Goal: Task Accomplishment & Management: Complete application form

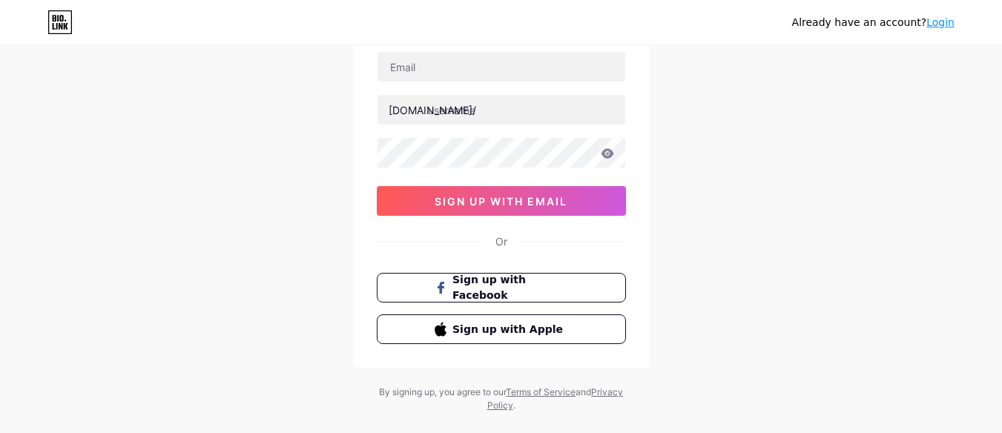
scroll to position [116, 0]
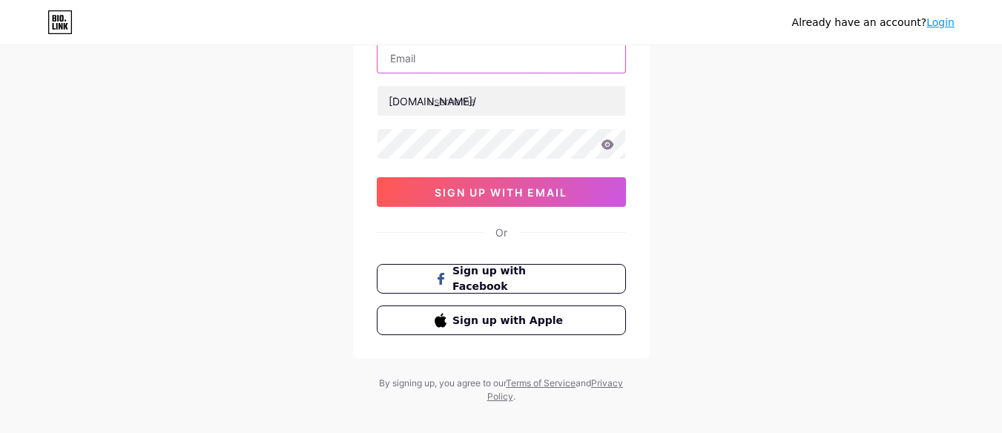
click at [503, 50] on input "text" at bounding box center [501, 58] width 248 height 30
type input "[EMAIL_ADDRESS][DOMAIN_NAME]"
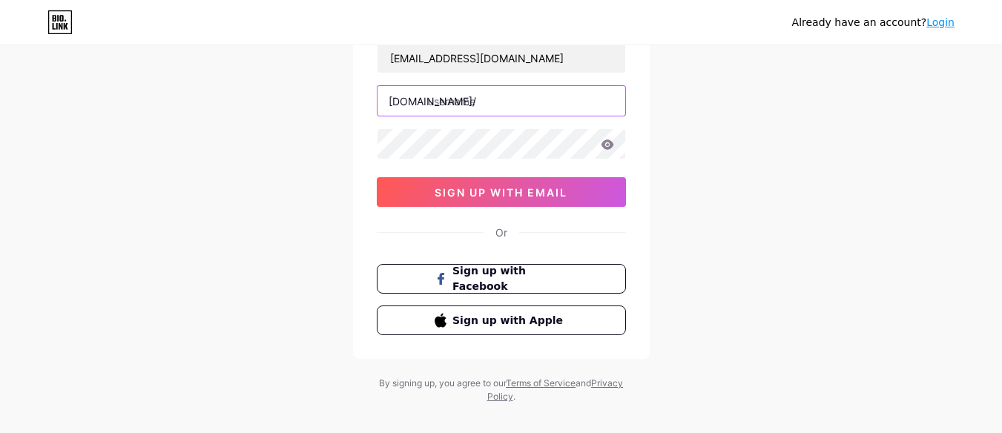
click at [467, 99] on input "text" at bounding box center [501, 101] width 248 height 30
type input "aht"
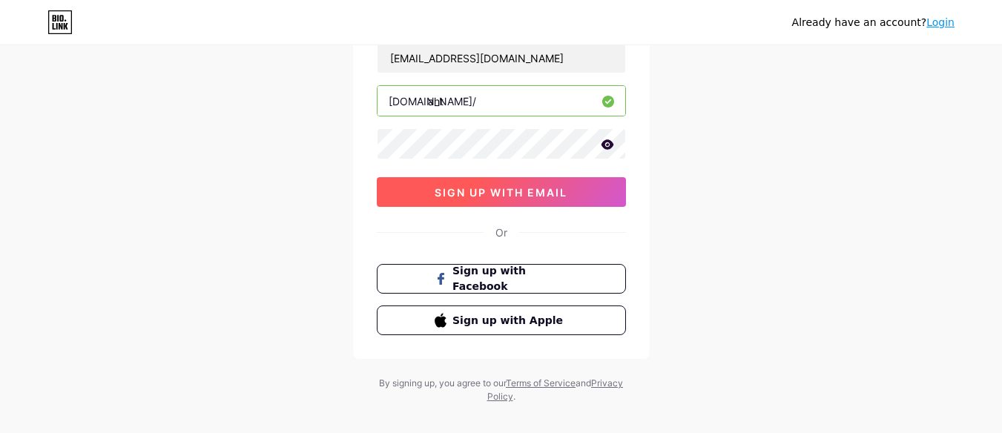
click at [472, 177] on button "sign up with email" at bounding box center [501, 192] width 249 height 30
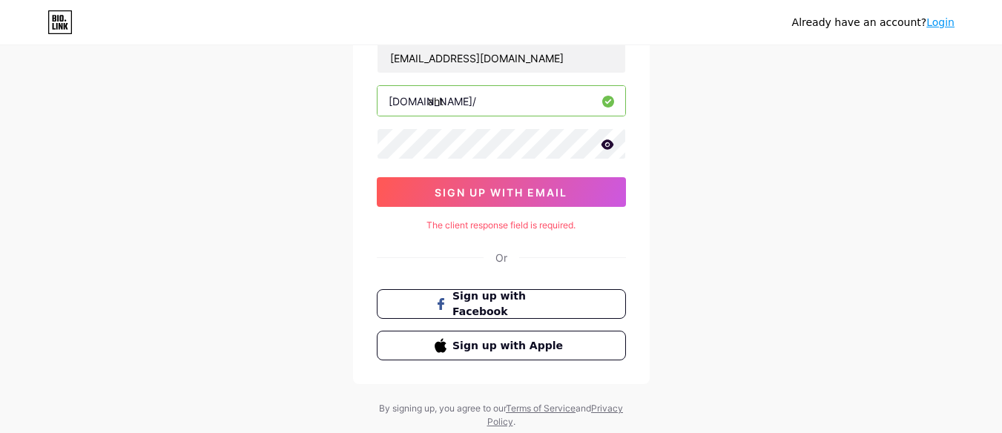
click at [606, 145] on icon at bounding box center [607, 144] width 13 height 10
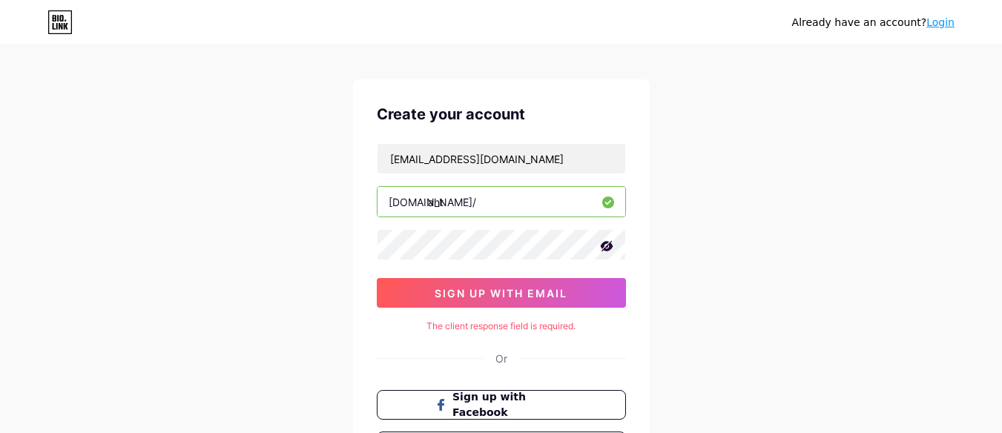
scroll to position [159, 0]
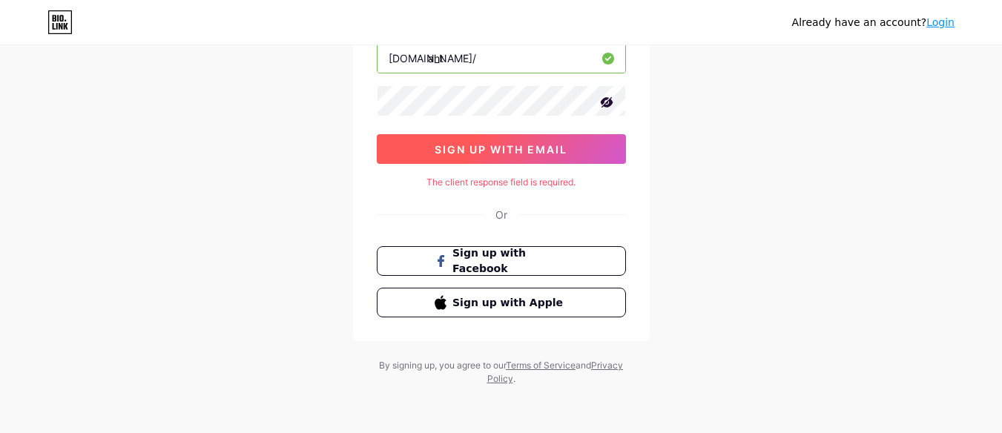
click at [515, 157] on button "sign up with email" at bounding box center [501, 149] width 249 height 30
click at [513, 147] on span "sign up with email" at bounding box center [501, 149] width 133 height 13
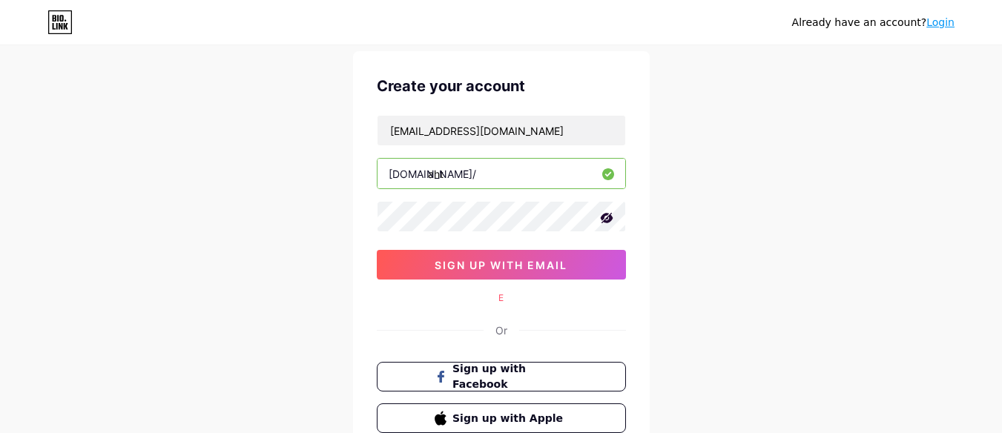
scroll to position [42, 0]
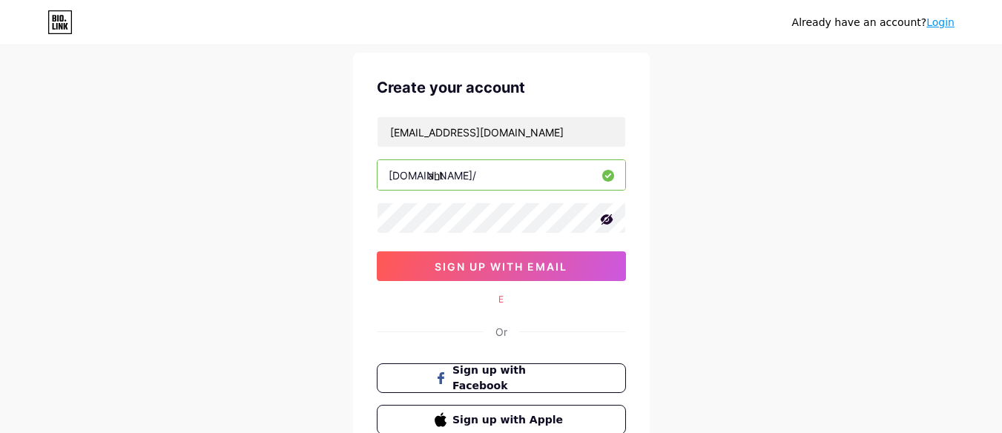
click at [584, 147] on div "[EMAIL_ADDRESS][DOMAIN_NAME]" at bounding box center [501, 131] width 249 height 31
click at [572, 128] on input "[EMAIL_ADDRESS][DOMAIN_NAME]" at bounding box center [501, 132] width 248 height 30
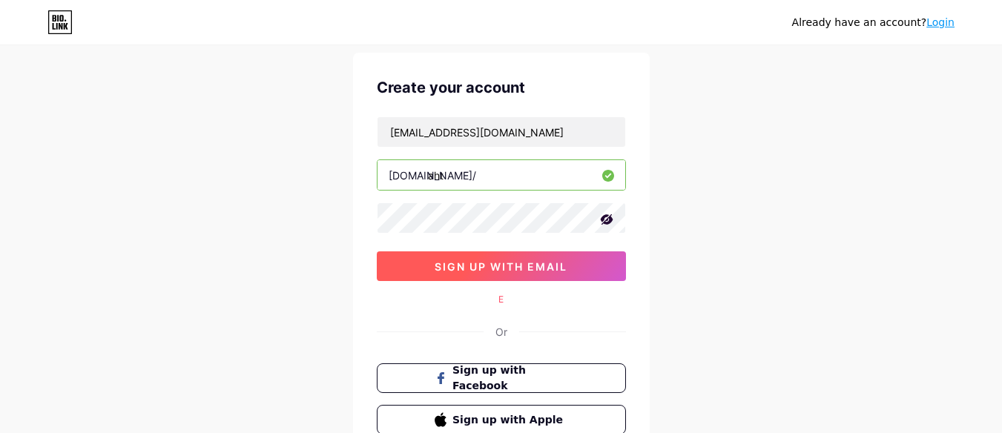
click at [526, 271] on span "sign up with email" at bounding box center [501, 266] width 133 height 13
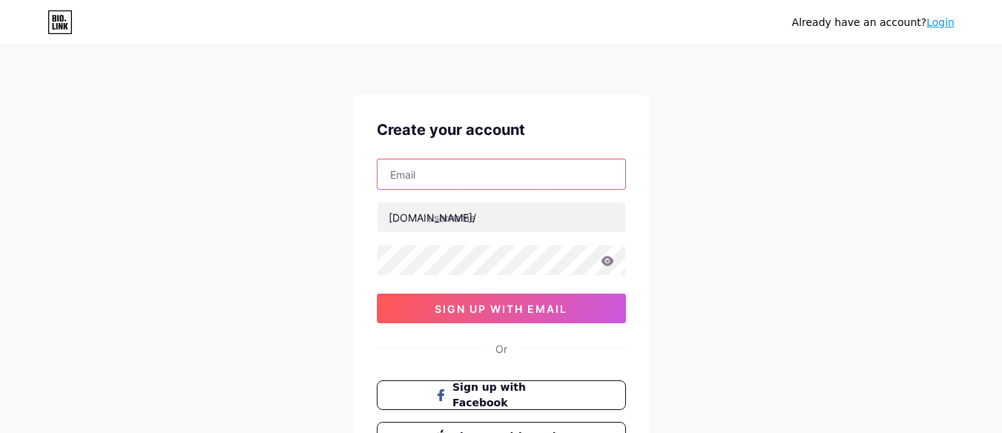
click at [431, 177] on input "text" at bounding box center [501, 174] width 248 height 30
type input "[EMAIL_ADDRESS][DOMAIN_NAME]"
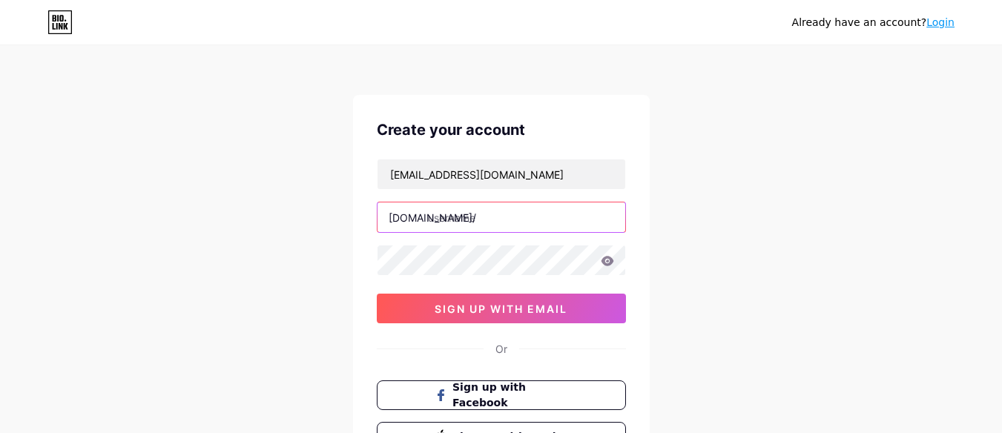
click at [492, 216] on input "text" at bounding box center [501, 217] width 248 height 30
type input "aht"
click at [608, 260] on icon at bounding box center [607, 261] width 13 height 10
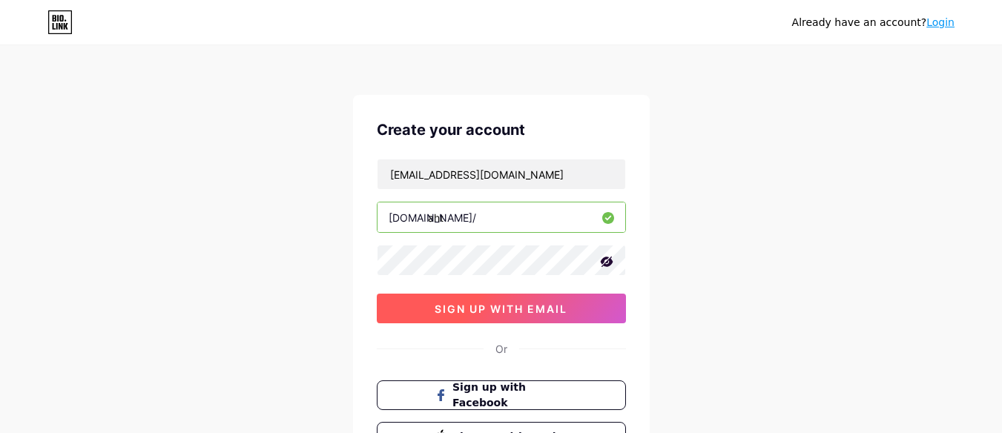
click at [559, 318] on button "sign up with email" at bounding box center [501, 309] width 249 height 30
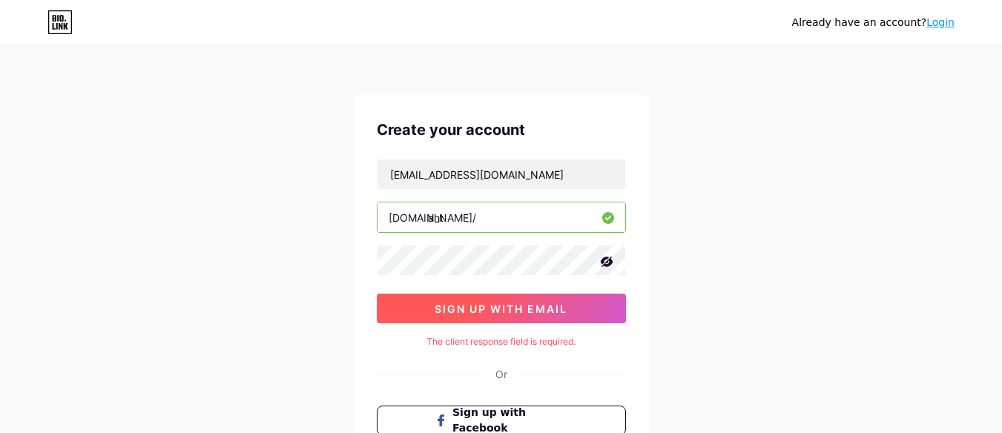
click at [518, 314] on span "sign up with email" at bounding box center [501, 309] width 133 height 13
